Goal: Transaction & Acquisition: Download file/media

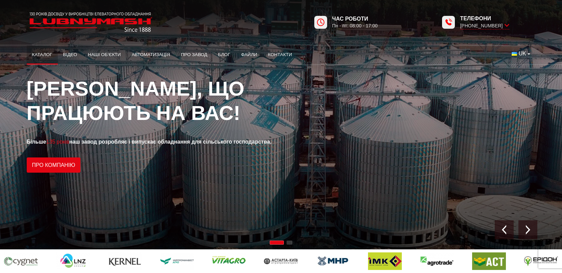
click at [38, 55] on link "Каталог" at bounding box center [42, 54] width 31 height 15
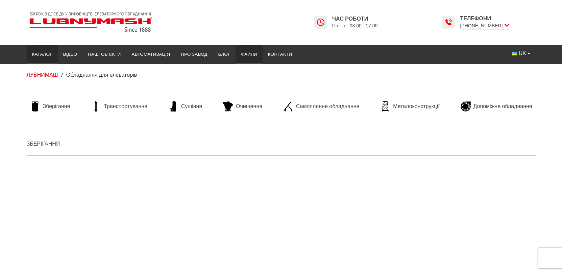
click at [253, 56] on link "Файли" at bounding box center [249, 54] width 27 height 15
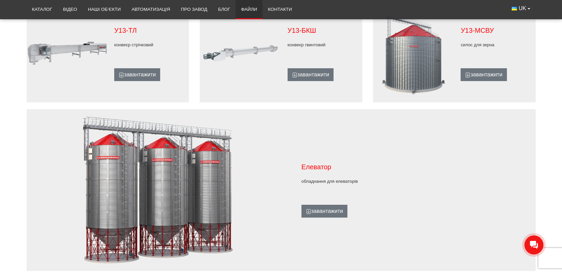
scroll to position [473, 0]
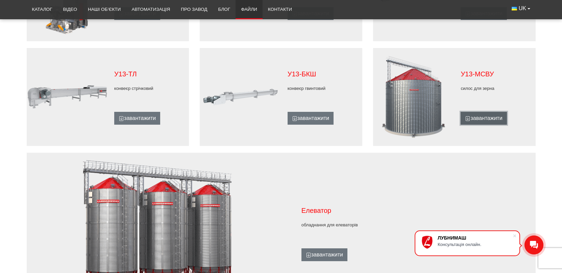
click at [496, 119] on link "завантажити" at bounding box center [484, 118] width 46 height 13
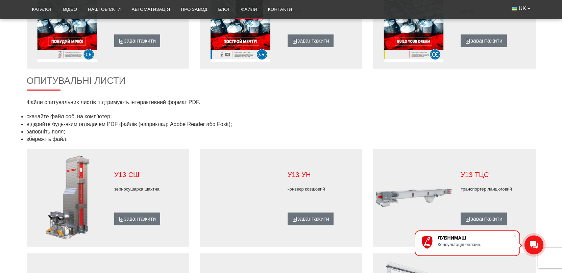
scroll to position [304, 0]
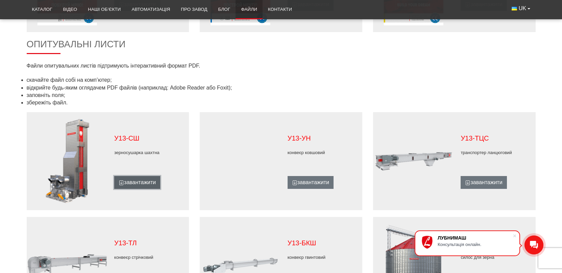
click at [143, 178] on link "завантажити" at bounding box center [137, 182] width 46 height 13
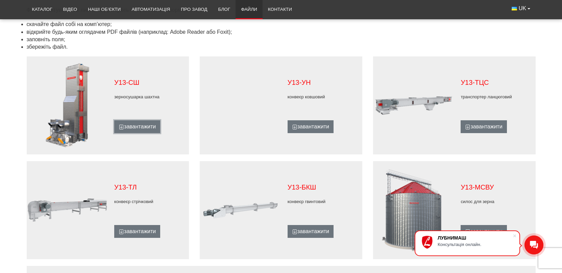
scroll to position [372, 0]
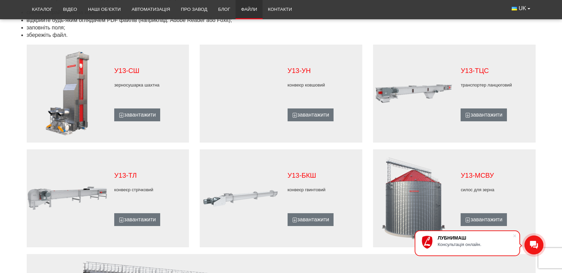
click at [556, 129] on main "Файли Каталог Українською мовою завантажити Російською мовою завантажити Англій…" at bounding box center [281, 67] width 562 height 698
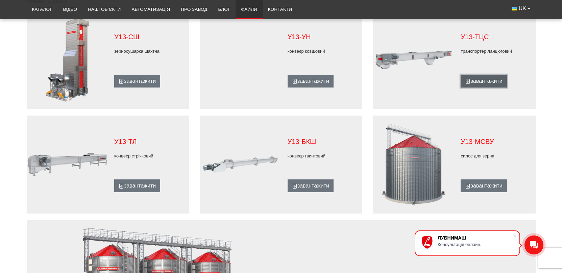
click at [486, 84] on link "завантажити" at bounding box center [484, 81] width 46 height 13
click at [138, 187] on link "завантажити" at bounding box center [137, 186] width 46 height 13
click at [316, 189] on link "завантажити" at bounding box center [311, 186] width 46 height 13
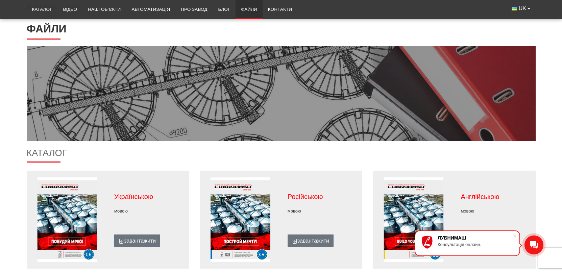
scroll to position [0, 0]
